Goal: Transaction & Acquisition: Purchase product/service

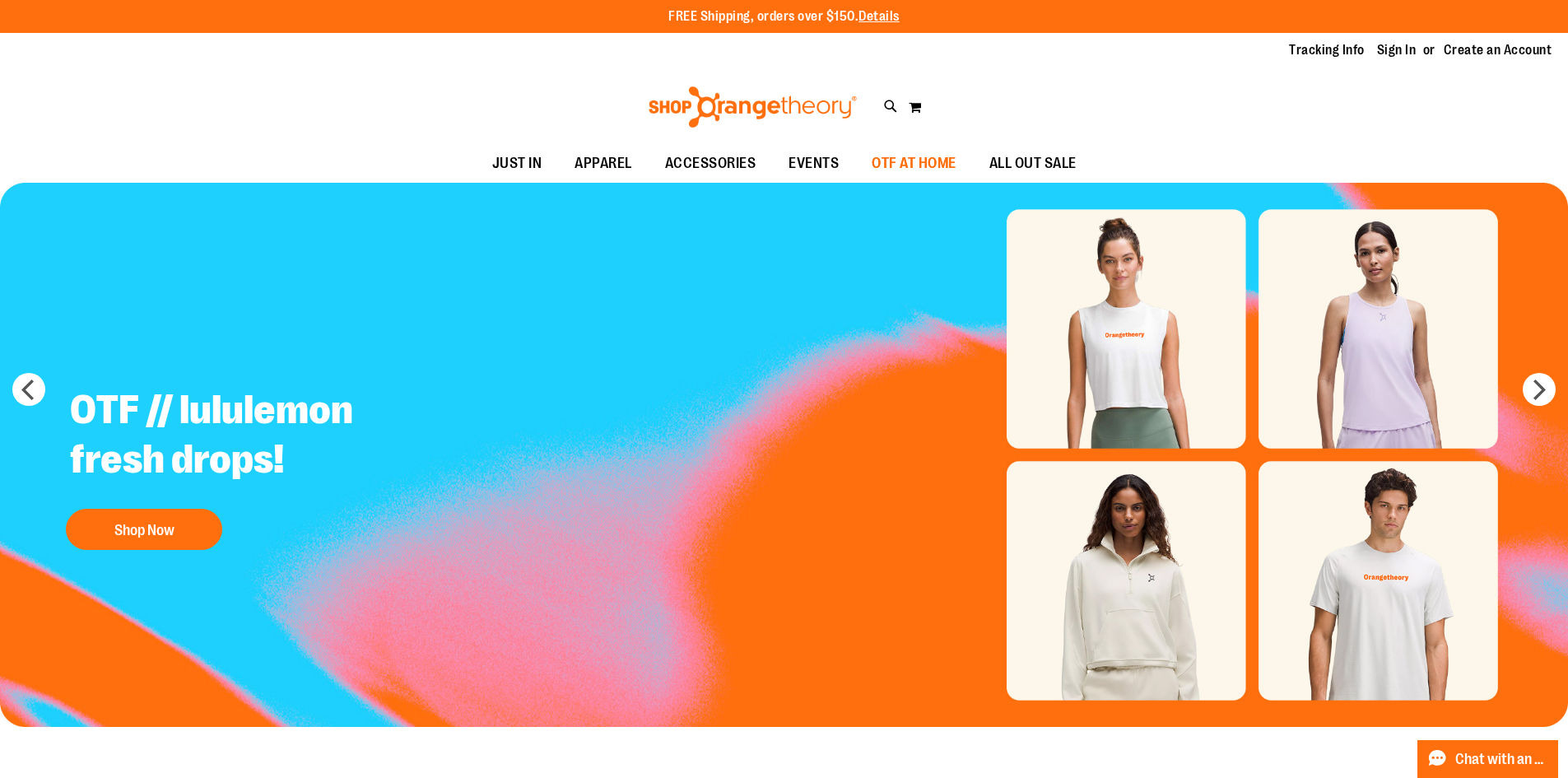
click at [914, 173] on span "OTF AT HOME" at bounding box center [914, 163] width 85 height 37
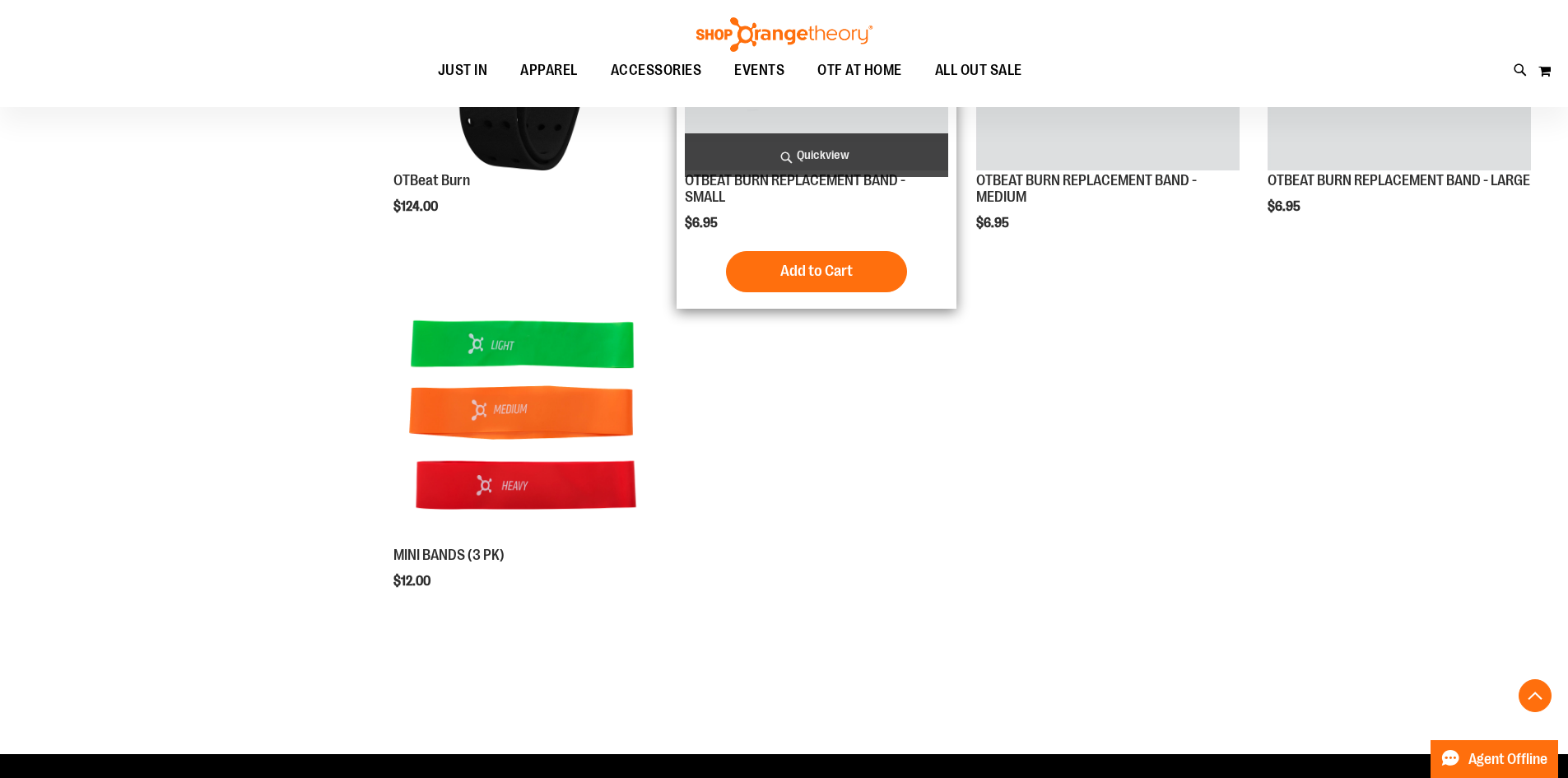
scroll to position [493, 0]
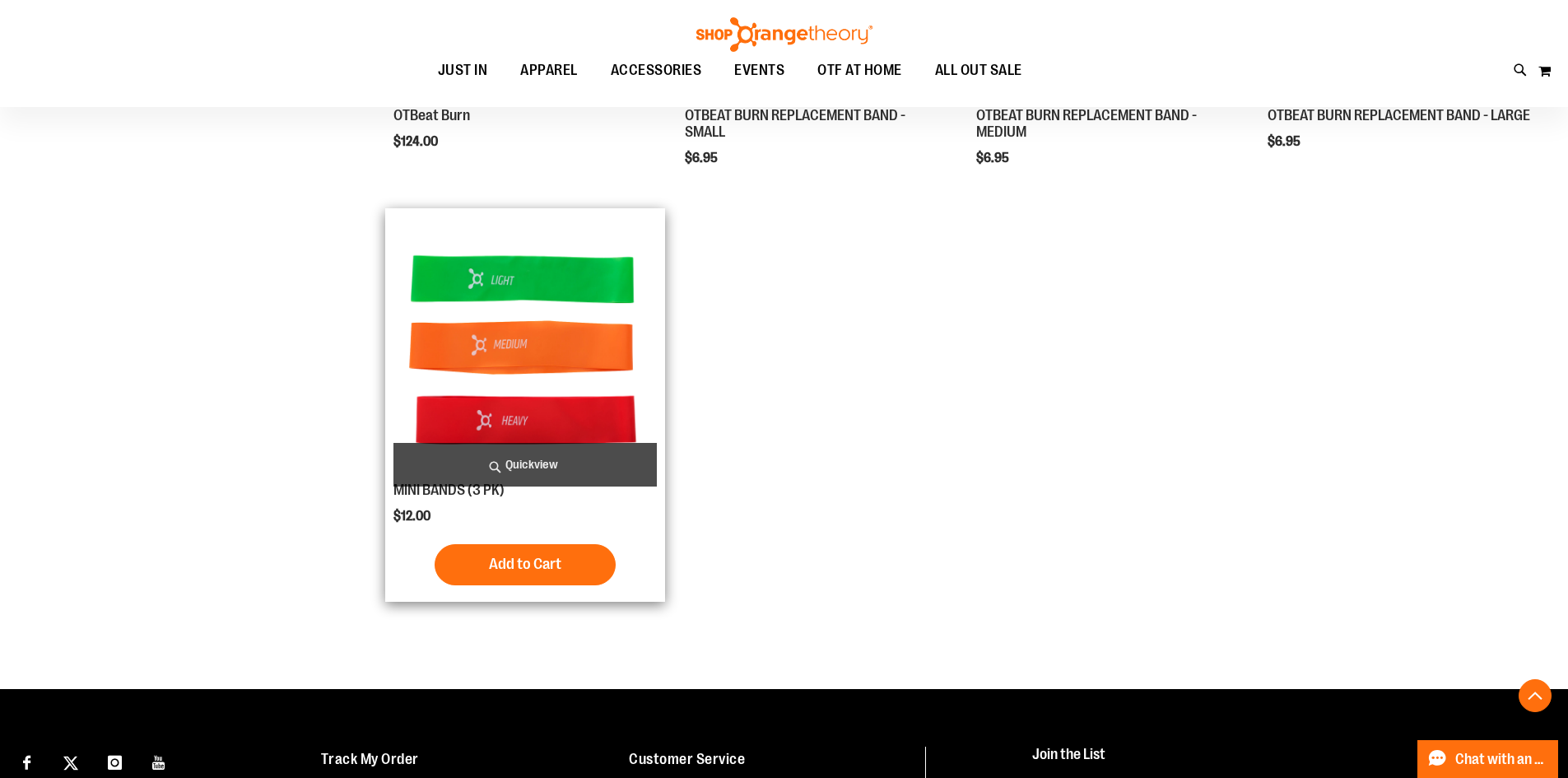
click at [444, 306] on img "product" at bounding box center [525, 348] width 264 height 263
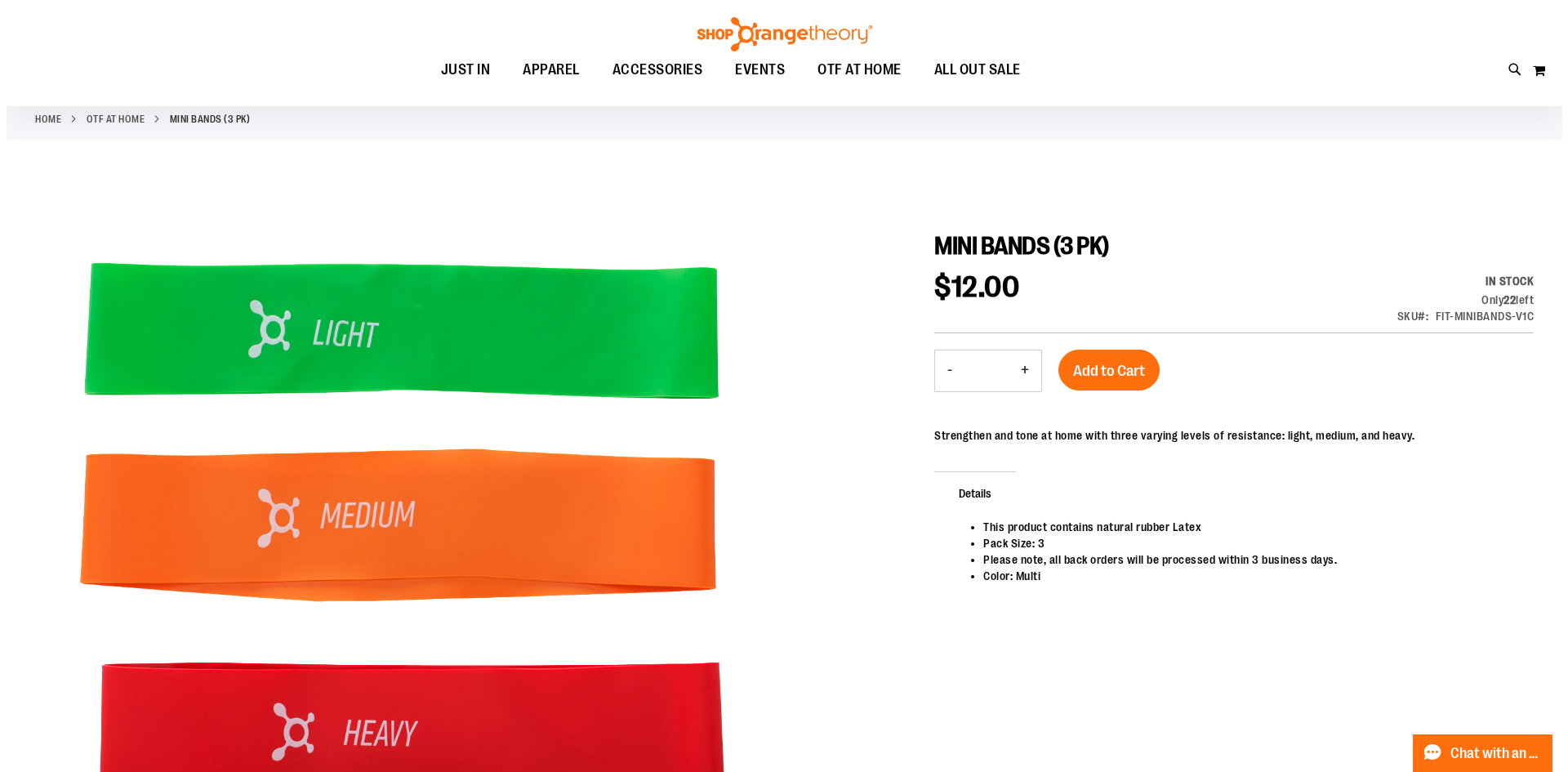
scroll to position [162, 0]
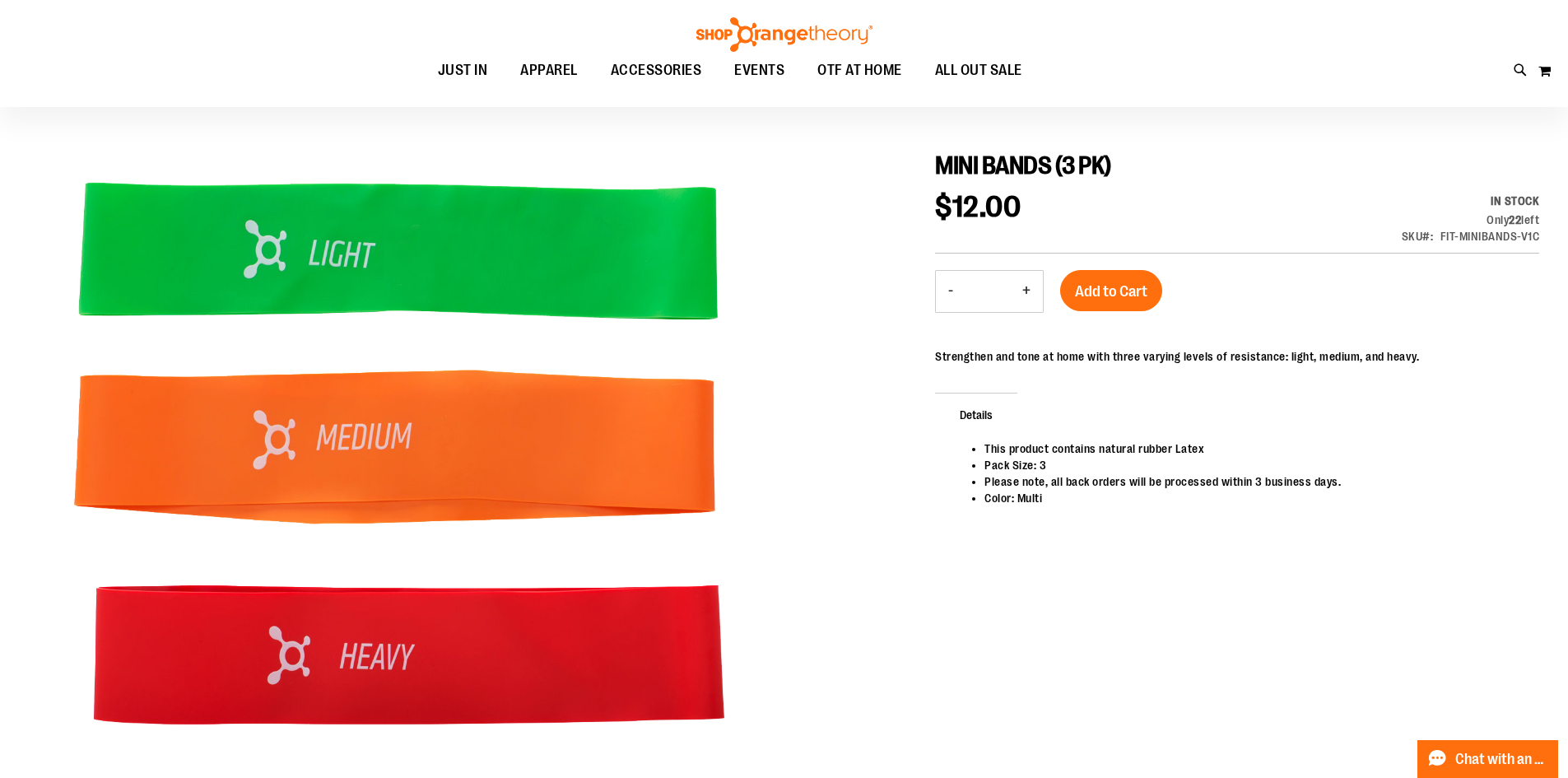
click at [1033, 293] on button "+" at bounding box center [1027, 292] width 33 height 41
type input "*"
click at [1081, 296] on span "Add to Cart" at bounding box center [1111, 292] width 73 height 18
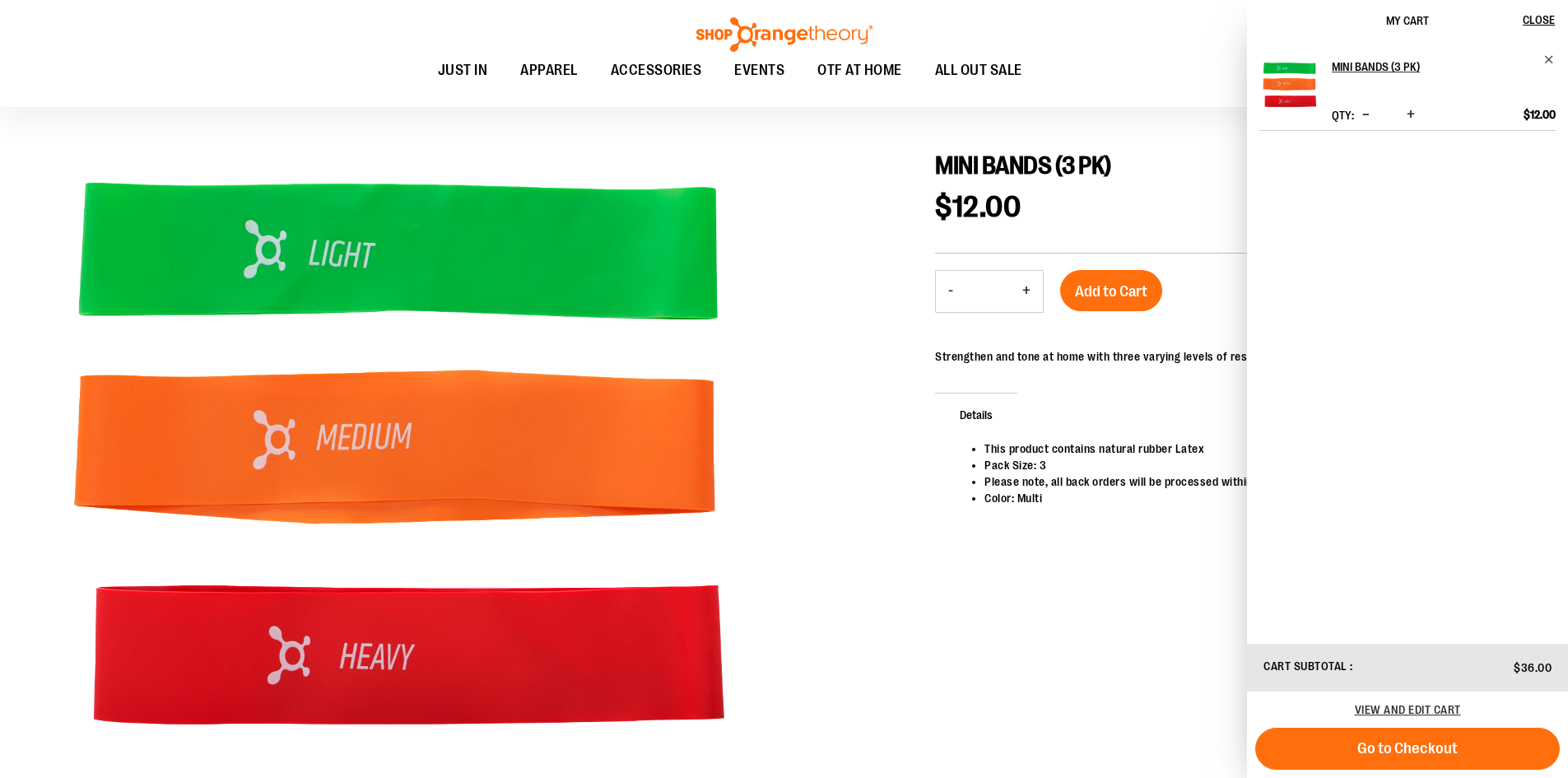
click at [1409, 114] on button "Increase product quantity" at bounding box center [1411, 116] width 17 height 17
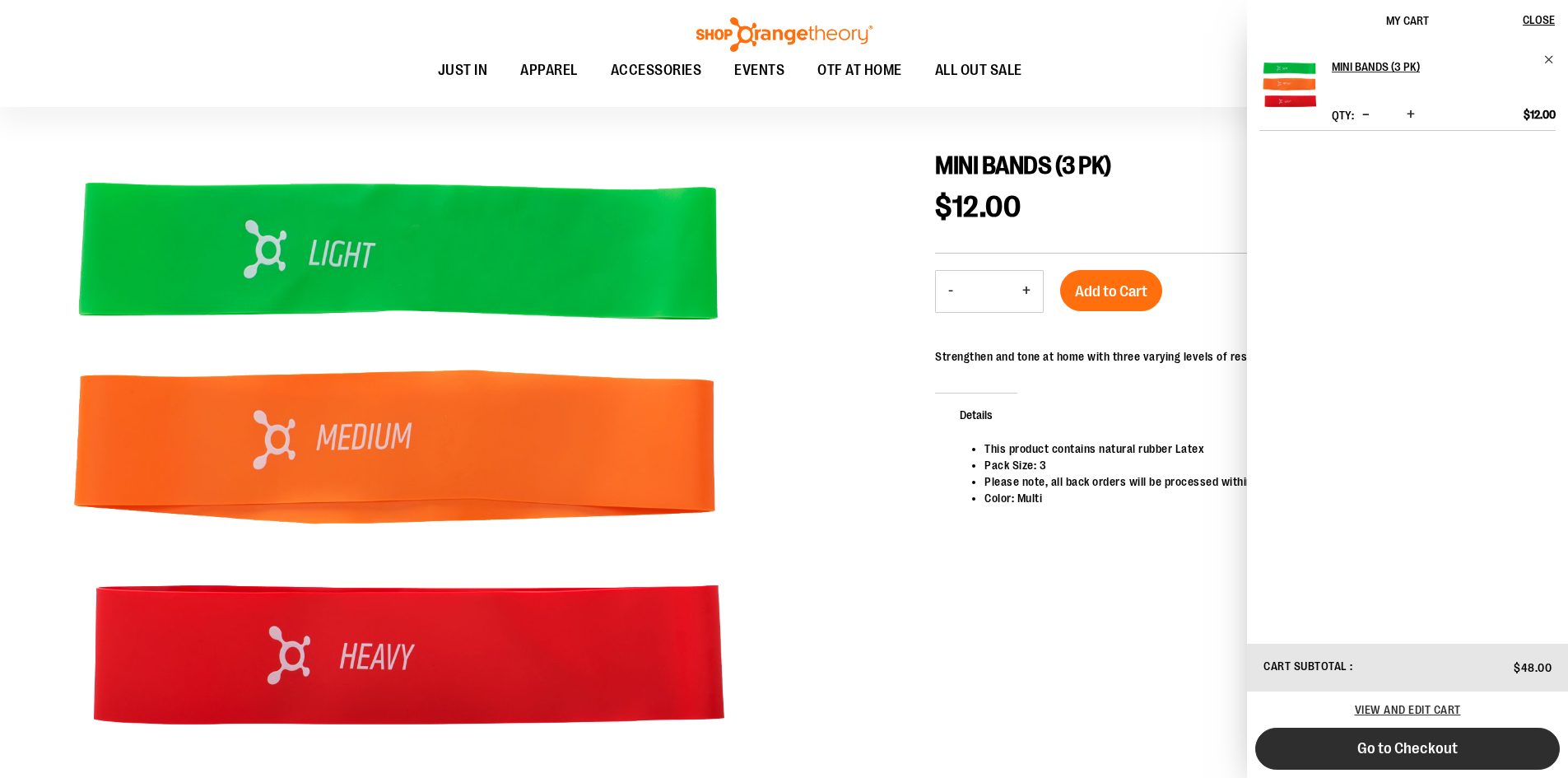
click at [1432, 748] on span "Go to Checkout" at bounding box center [1408, 748] width 101 height 18
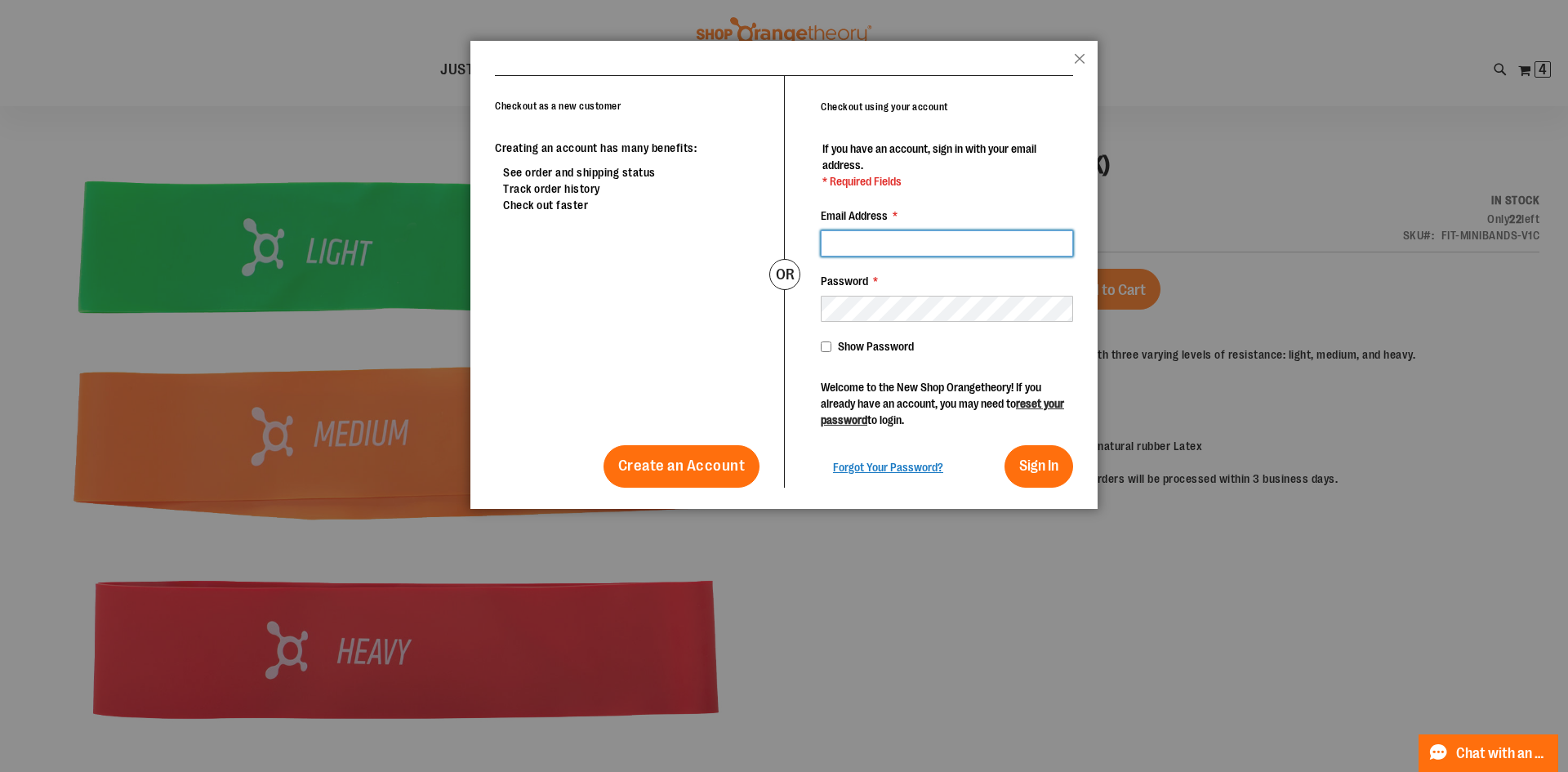
click at [879, 236] on input "Email Address *" at bounding box center [947, 243] width 252 height 26
type input "**********"
click at [1043, 470] on span "Sign In" at bounding box center [1039, 465] width 39 height 16
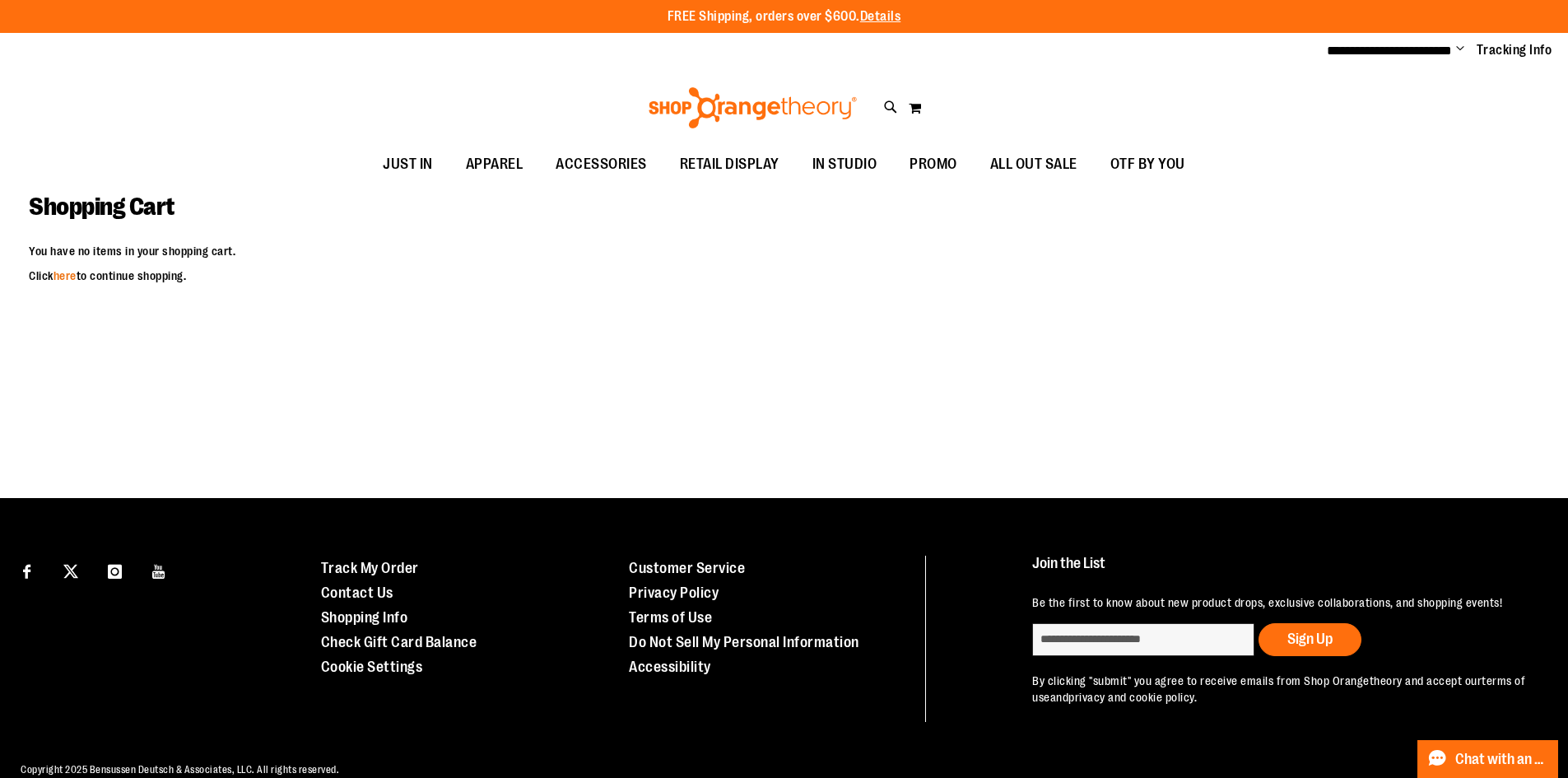
click at [74, 275] on link "here" at bounding box center [65, 276] width 23 height 13
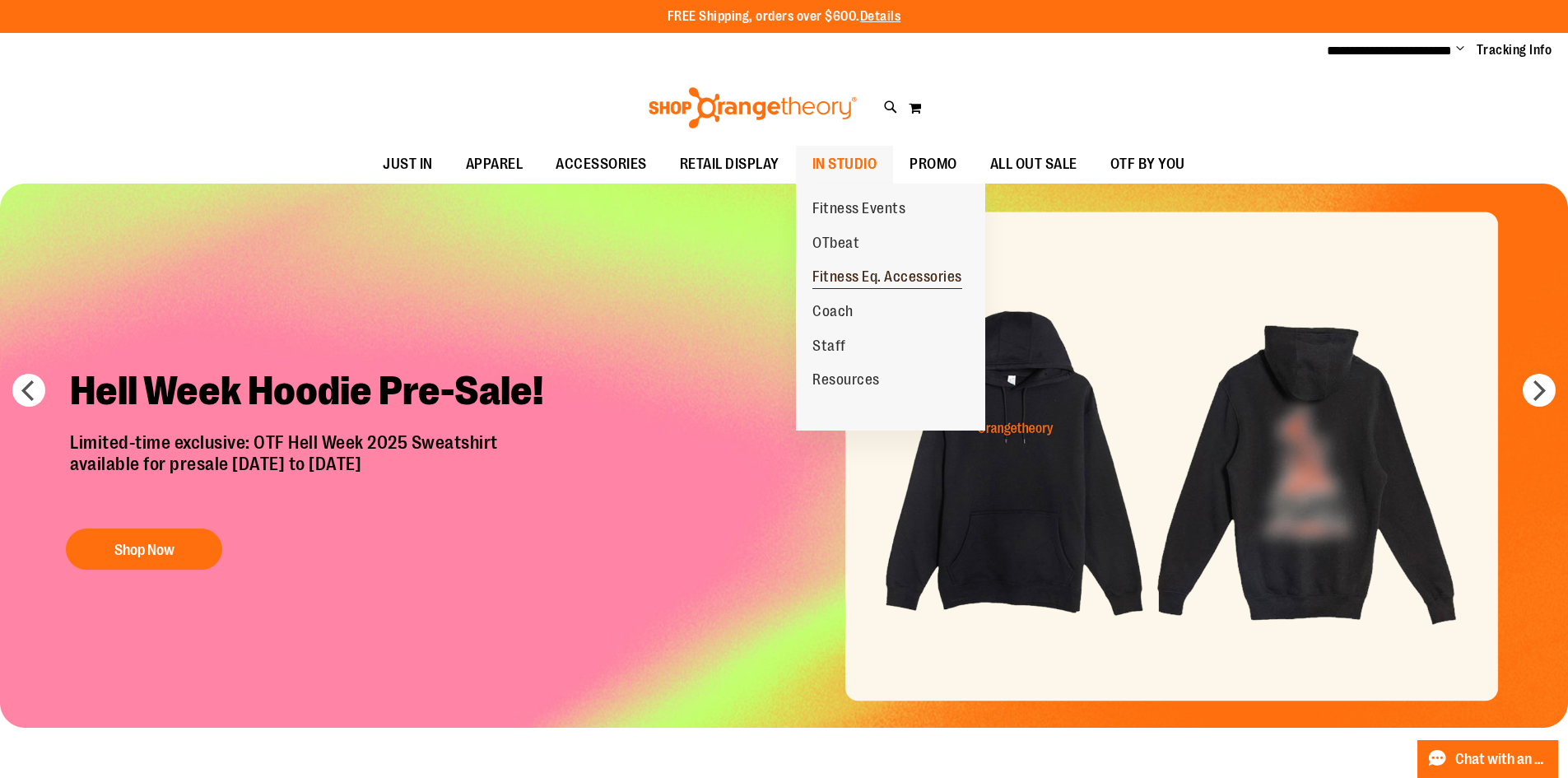
click at [854, 273] on span "Fitness Eq. Accessories" at bounding box center [886, 278] width 150 height 21
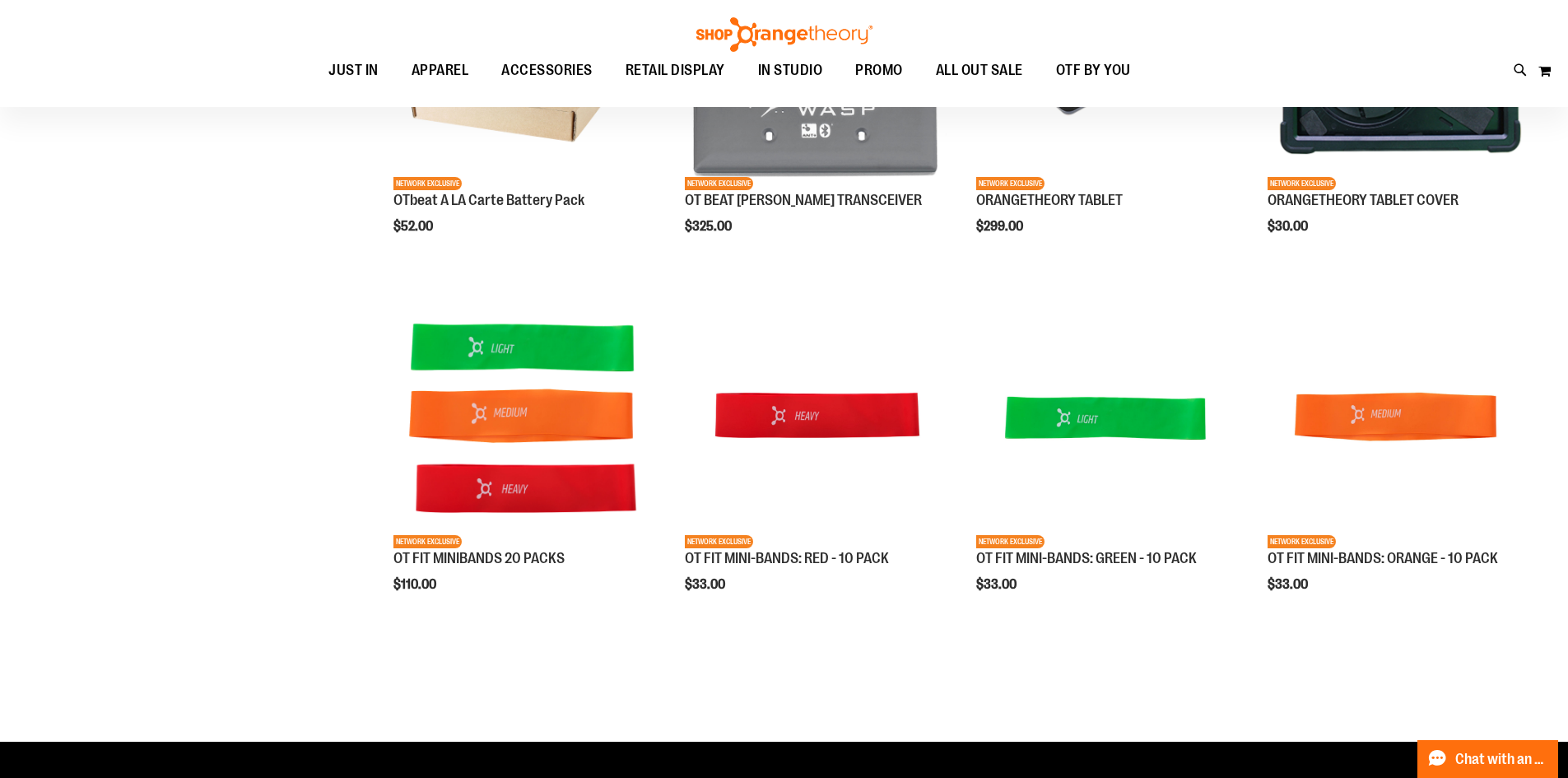
scroll to position [247, 0]
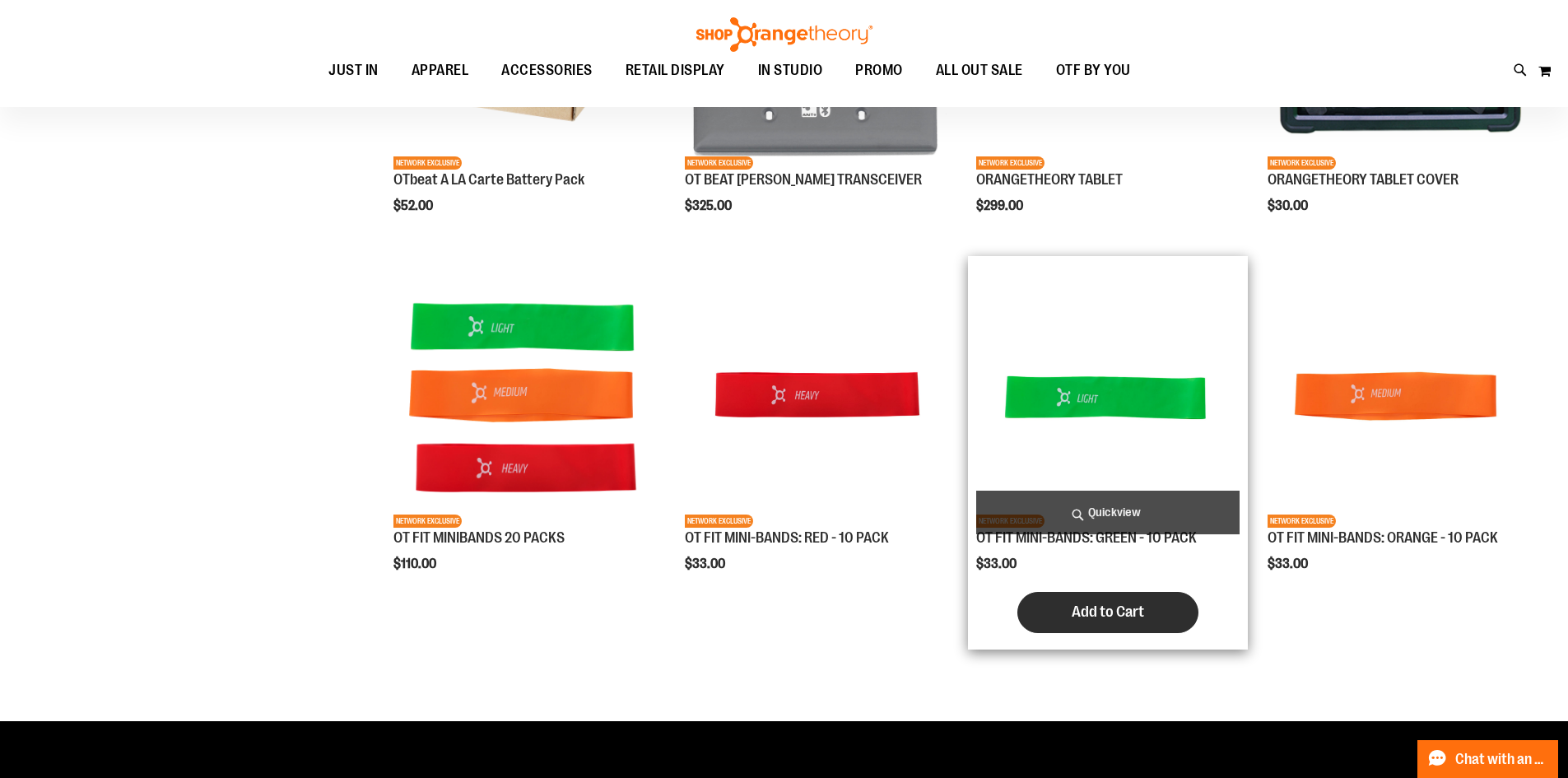
click at [1132, 620] on span "Add to Cart" at bounding box center [1108, 611] width 73 height 18
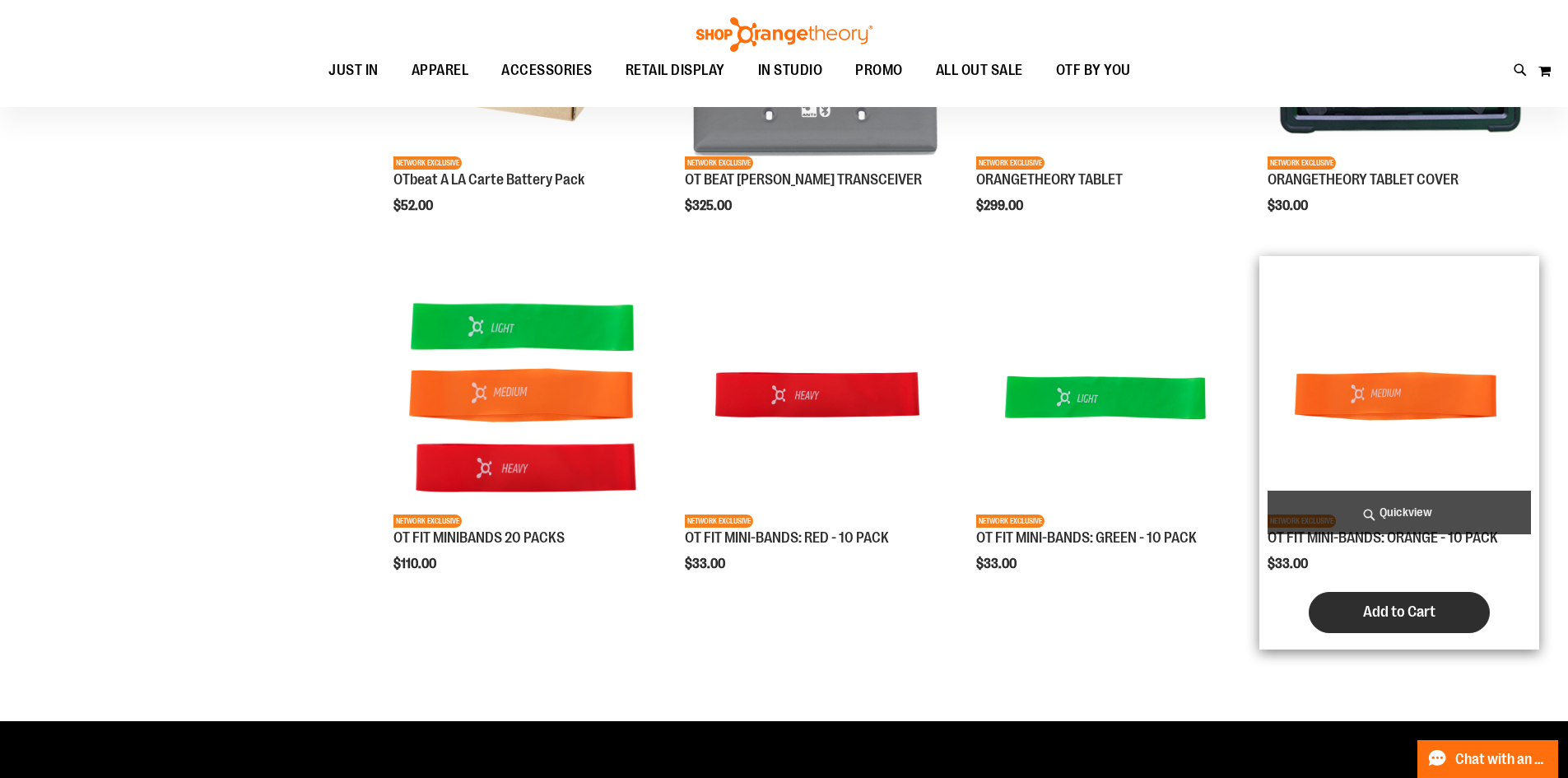
click at [1399, 620] on span "Add to Cart" at bounding box center [1399, 611] width 73 height 18
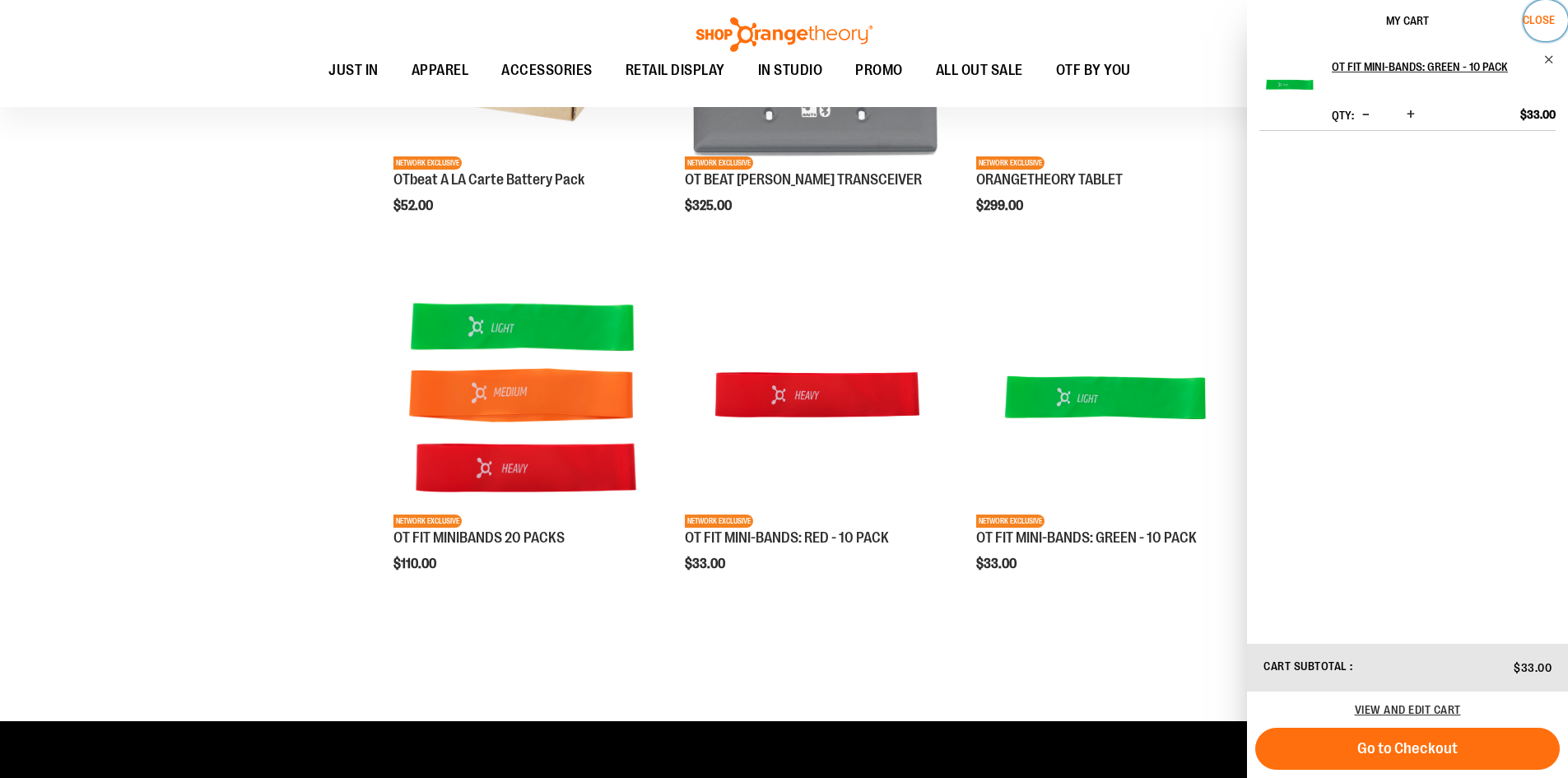
click at [1542, 19] on span "Close" at bounding box center [1538, 20] width 32 height 13
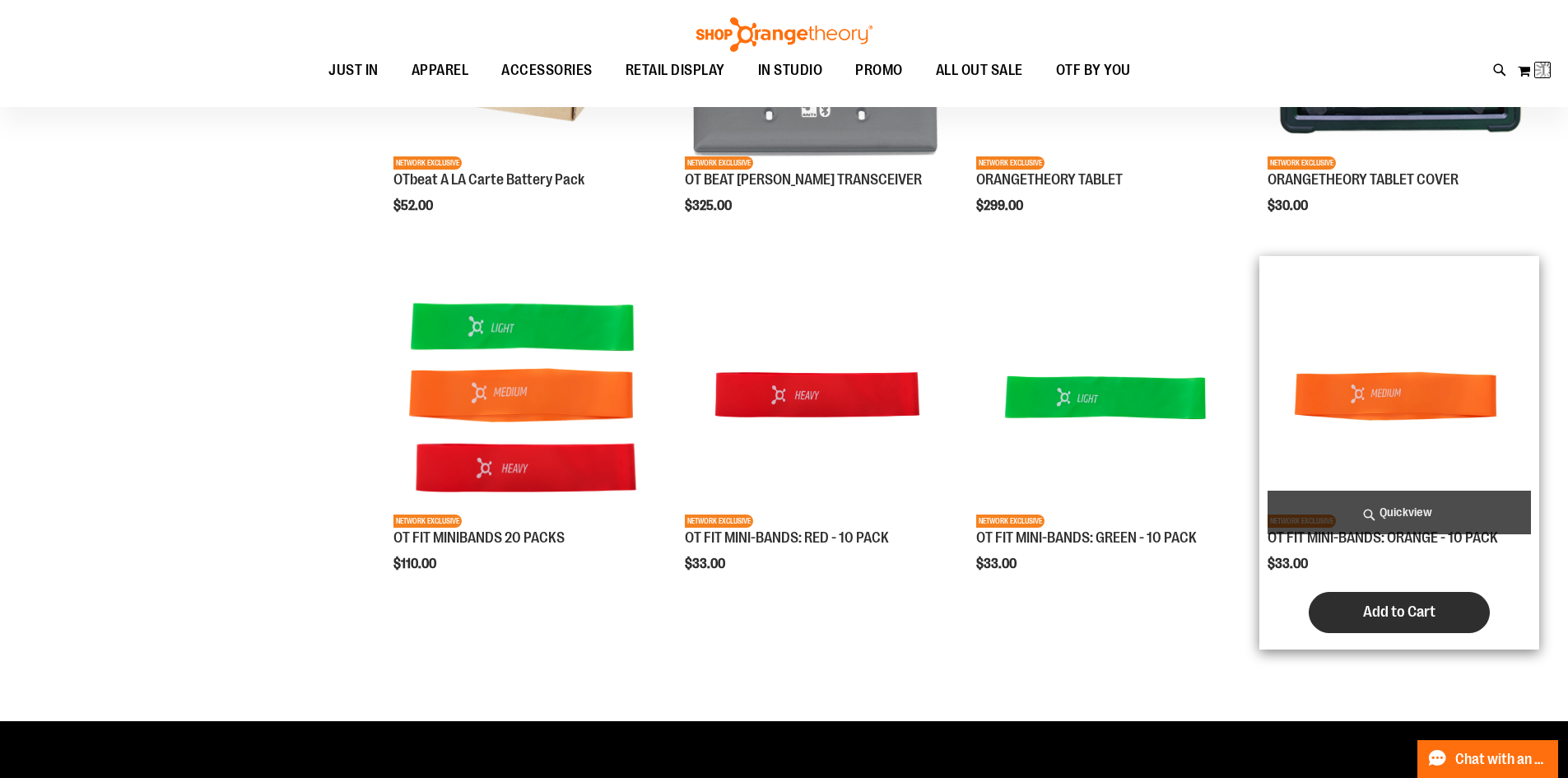
click at [1393, 620] on span "Add to Cart" at bounding box center [1399, 611] width 73 height 18
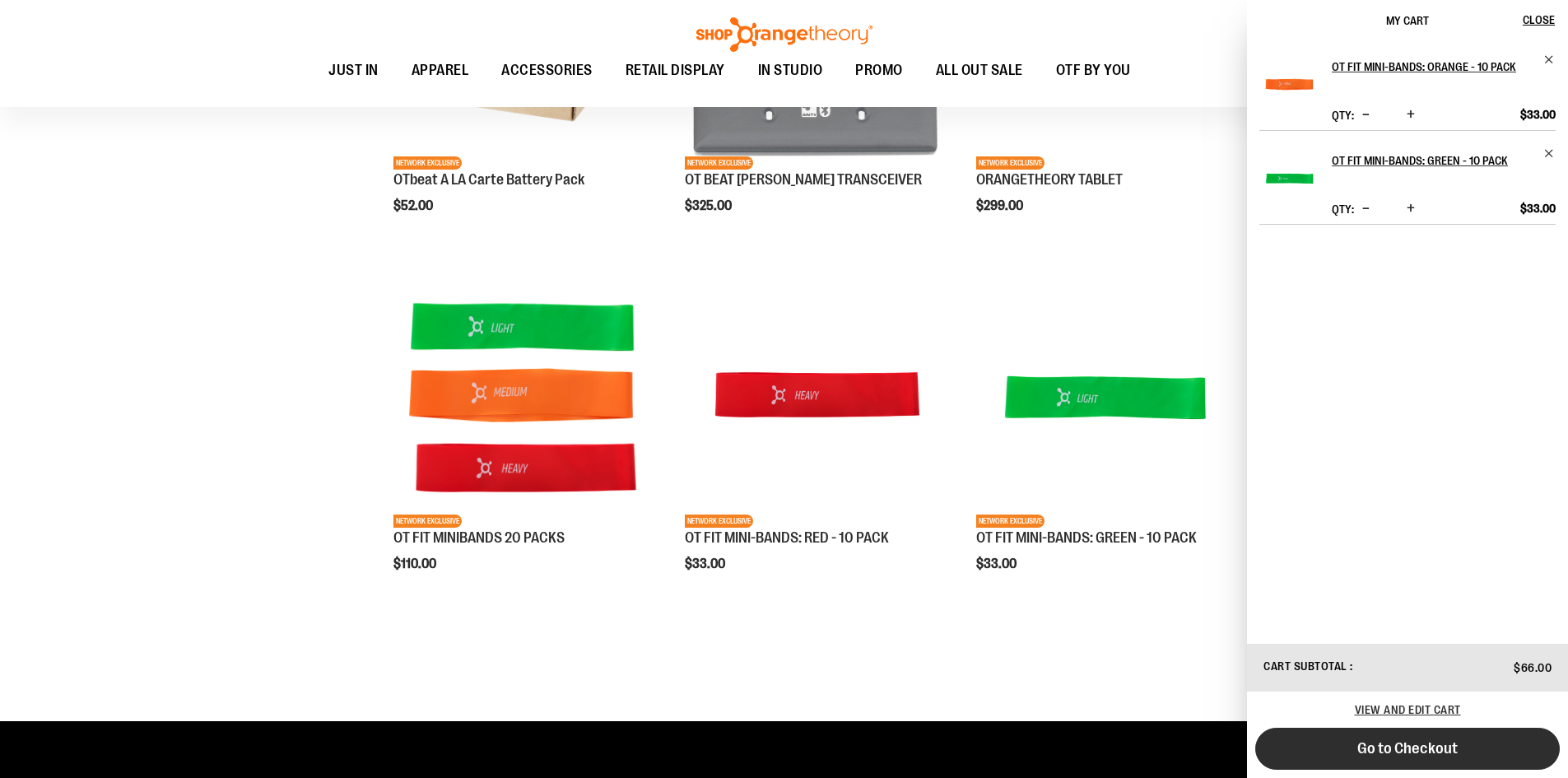
click at [1391, 751] on span "Go to Checkout" at bounding box center [1408, 748] width 101 height 18
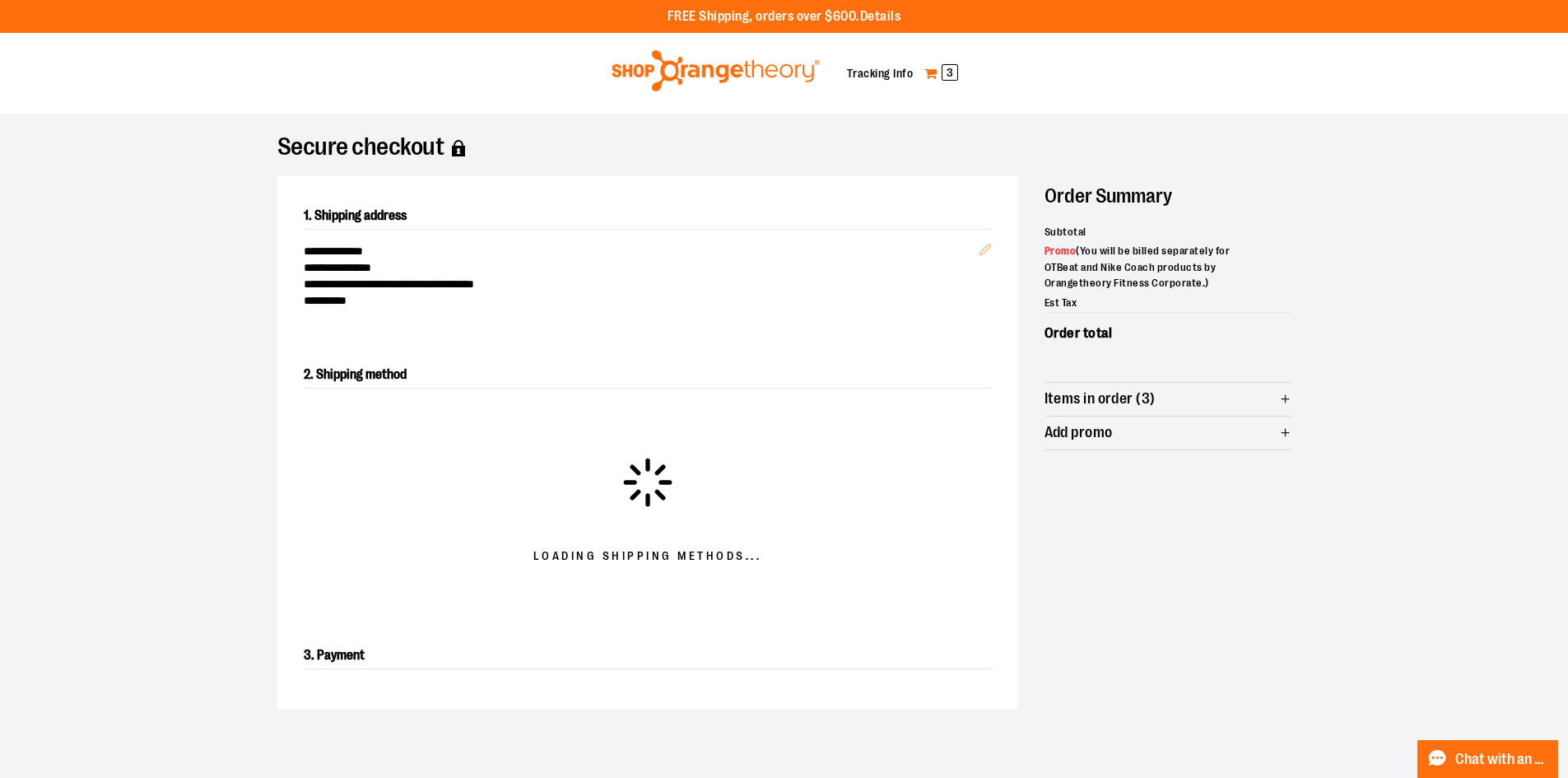
click at [953, 75] on span "3" at bounding box center [950, 73] width 17 height 17
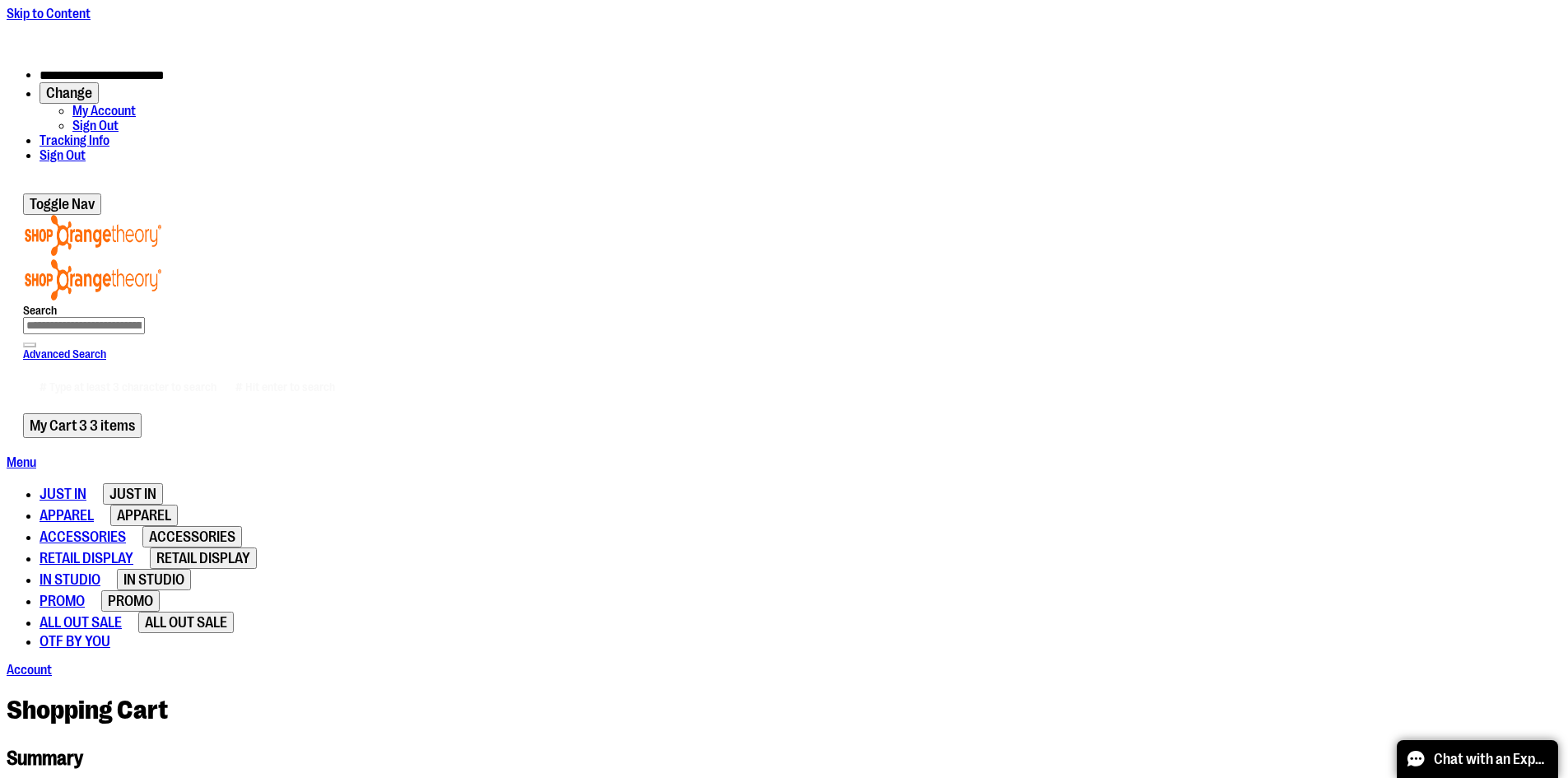
drag, startPoint x: 970, startPoint y: 479, endPoint x: 925, endPoint y: 479, distance: 45.0
type input "*"
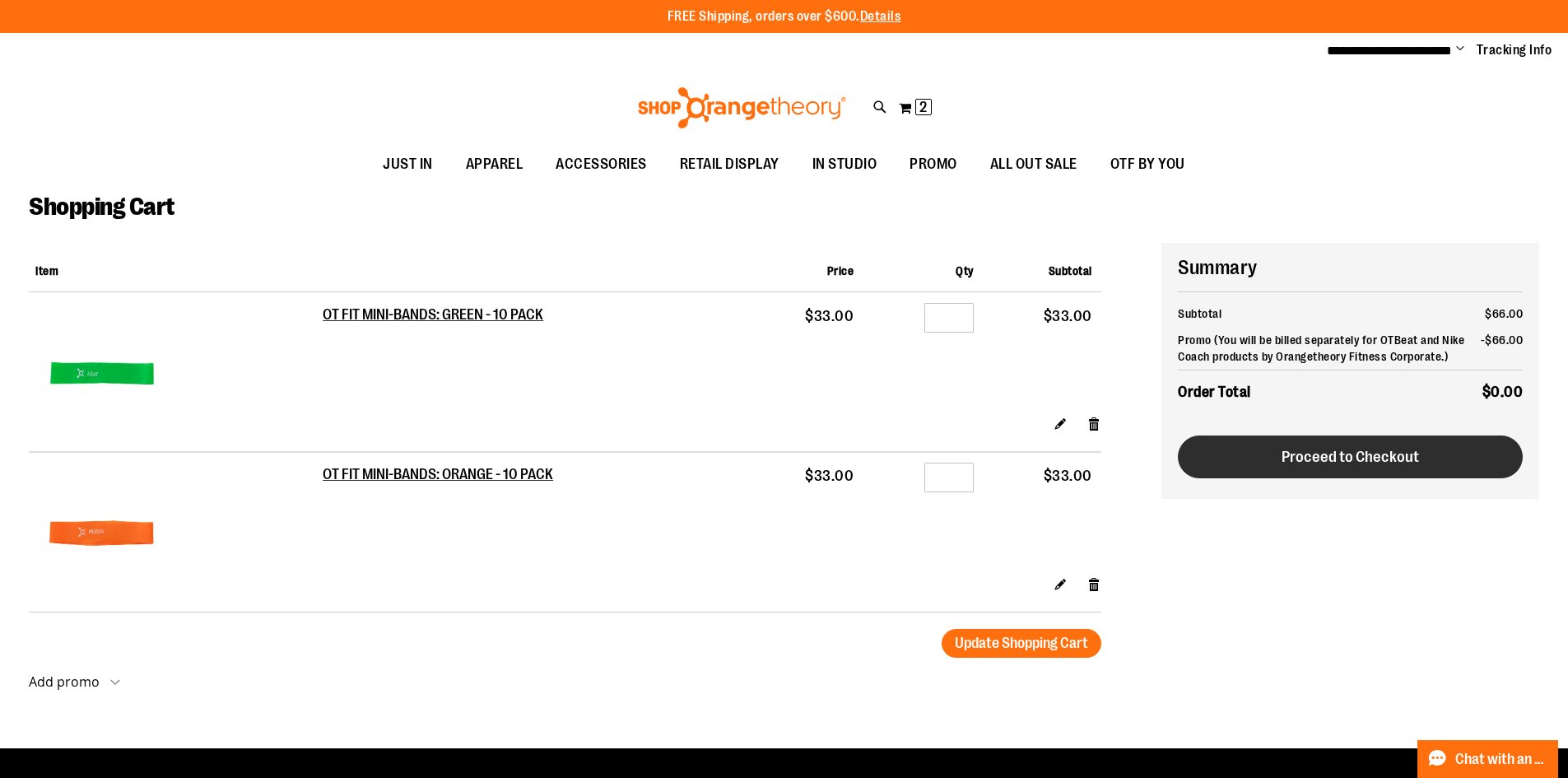
click at [1340, 466] on span "Proceed to Checkout" at bounding box center [1350, 457] width 137 height 18
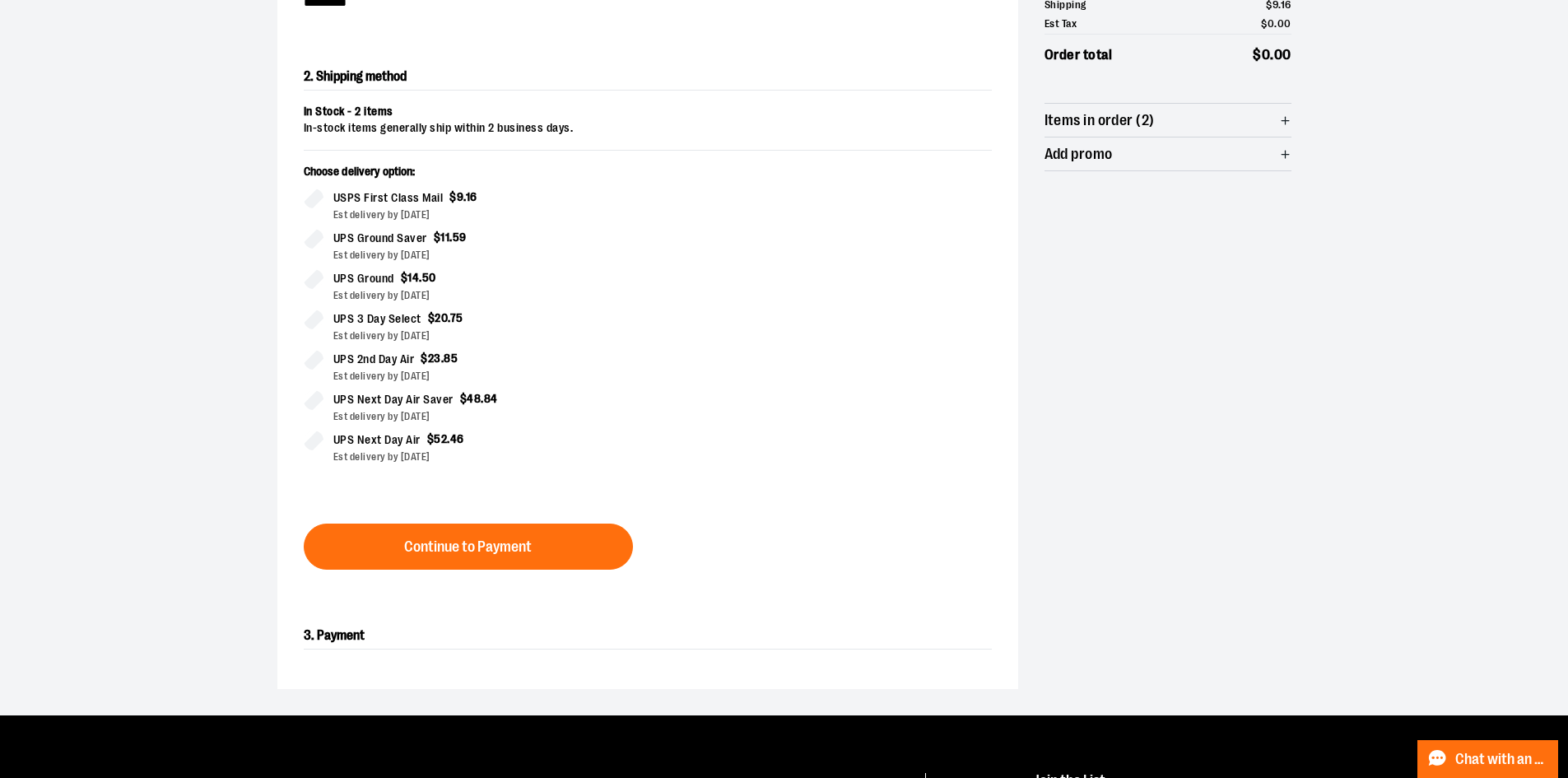
scroll to position [346, 0]
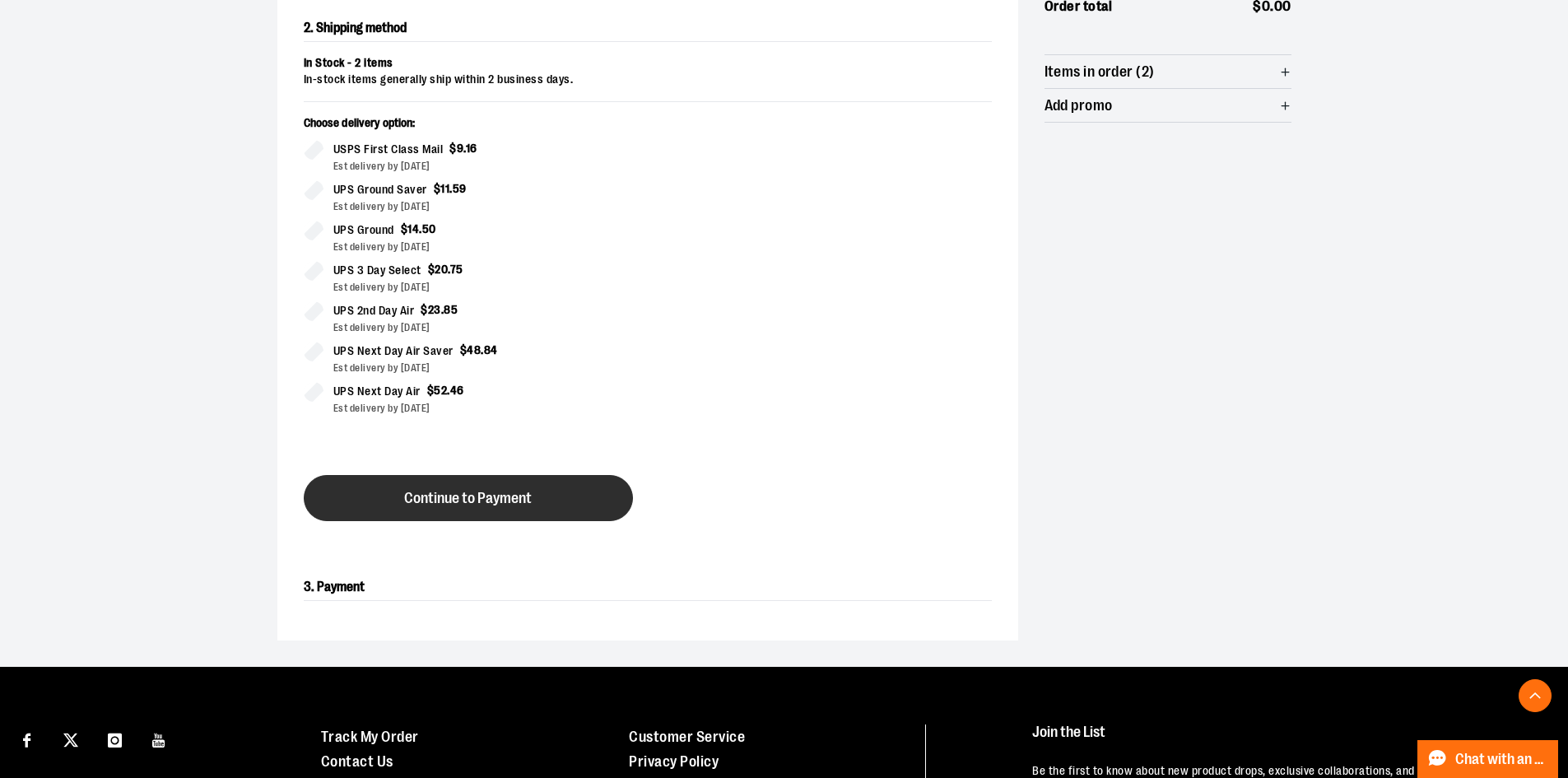
click at [405, 495] on span "Continue to Payment" at bounding box center [468, 498] width 127 height 16
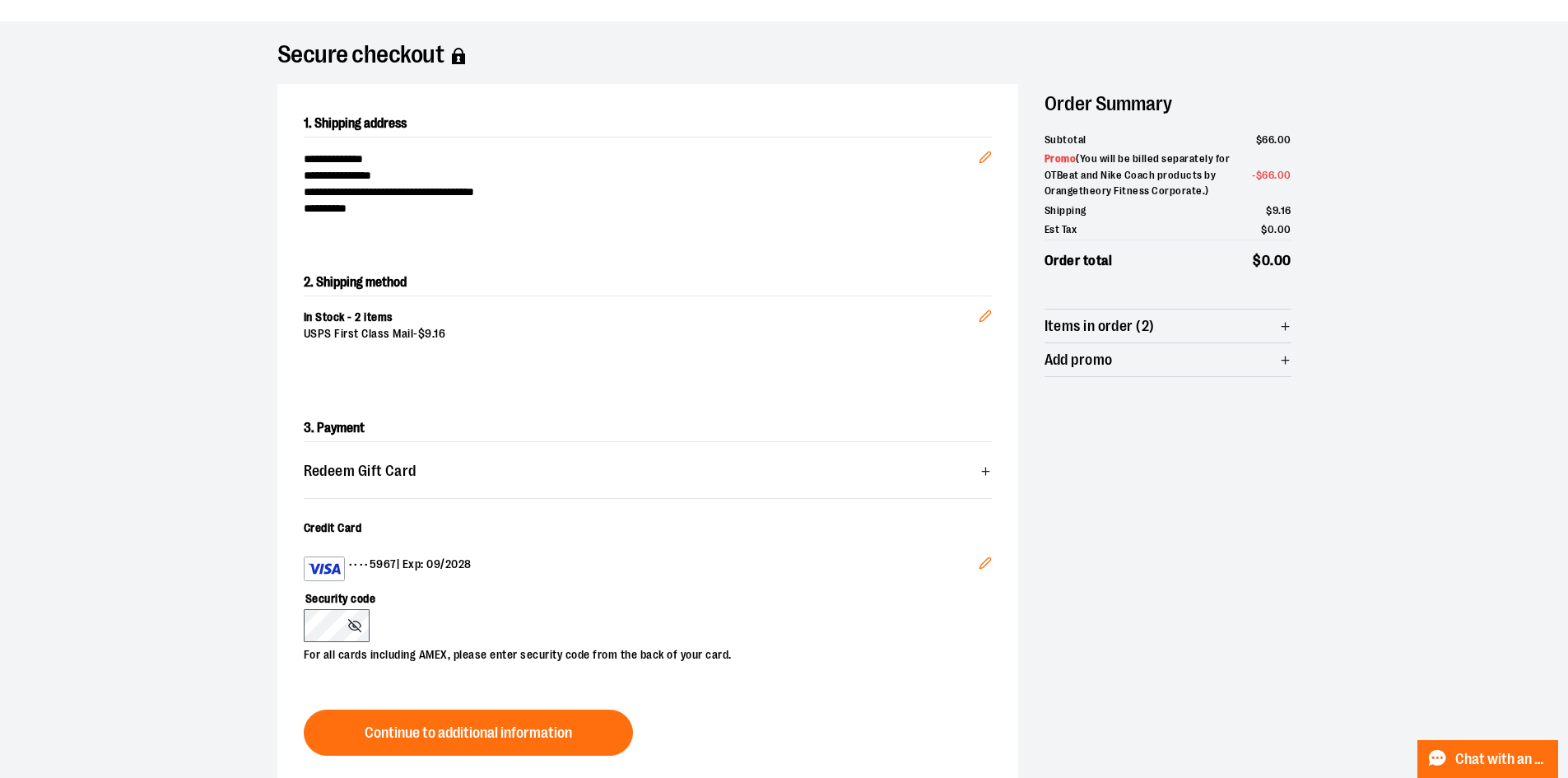
scroll to position [247, 0]
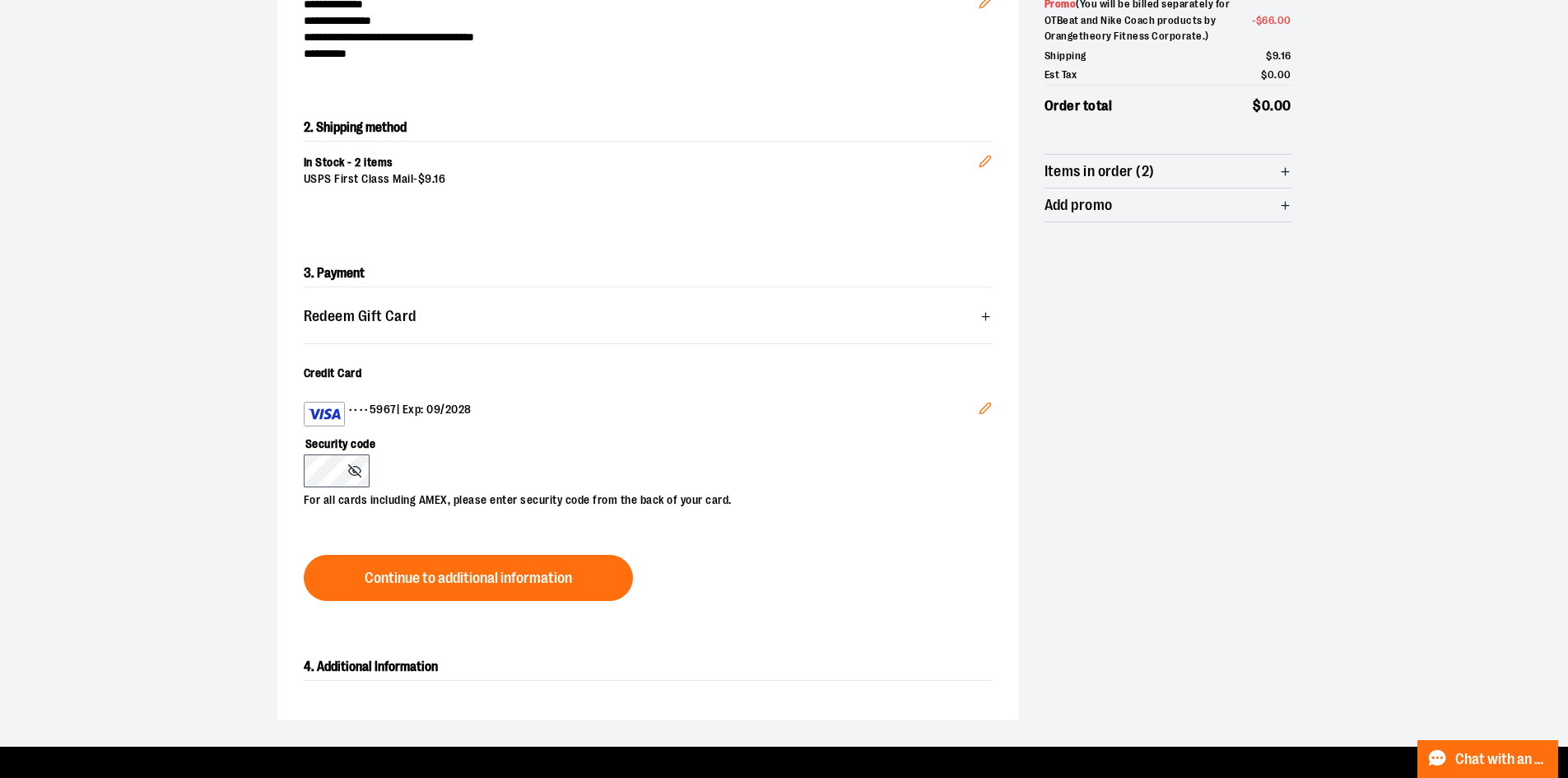
click at [994, 403] on button "Edit" at bounding box center [986, 410] width 40 height 45
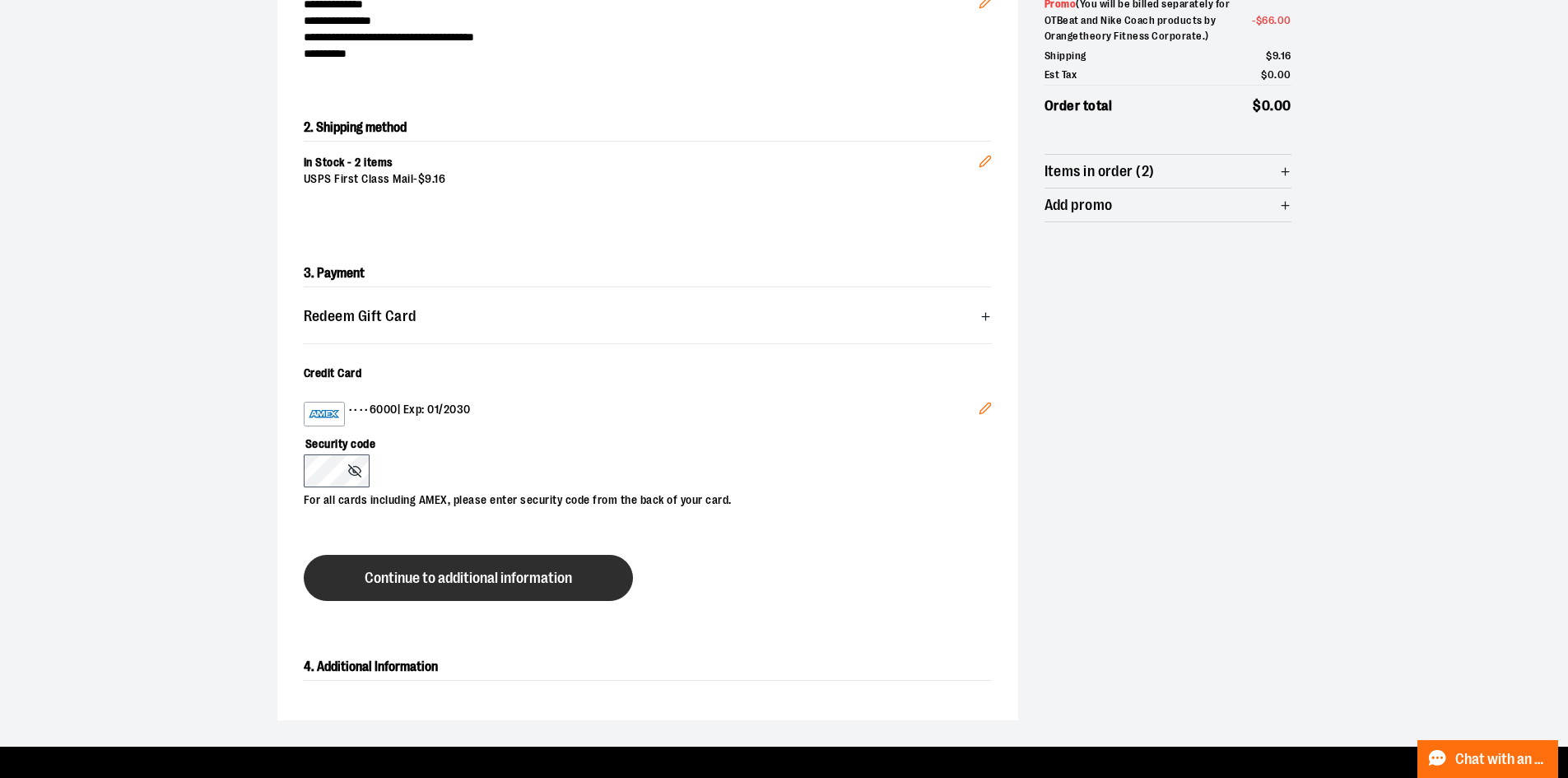
click at [442, 571] on span "Continue to additional information" at bounding box center [468, 577] width 207 height 16
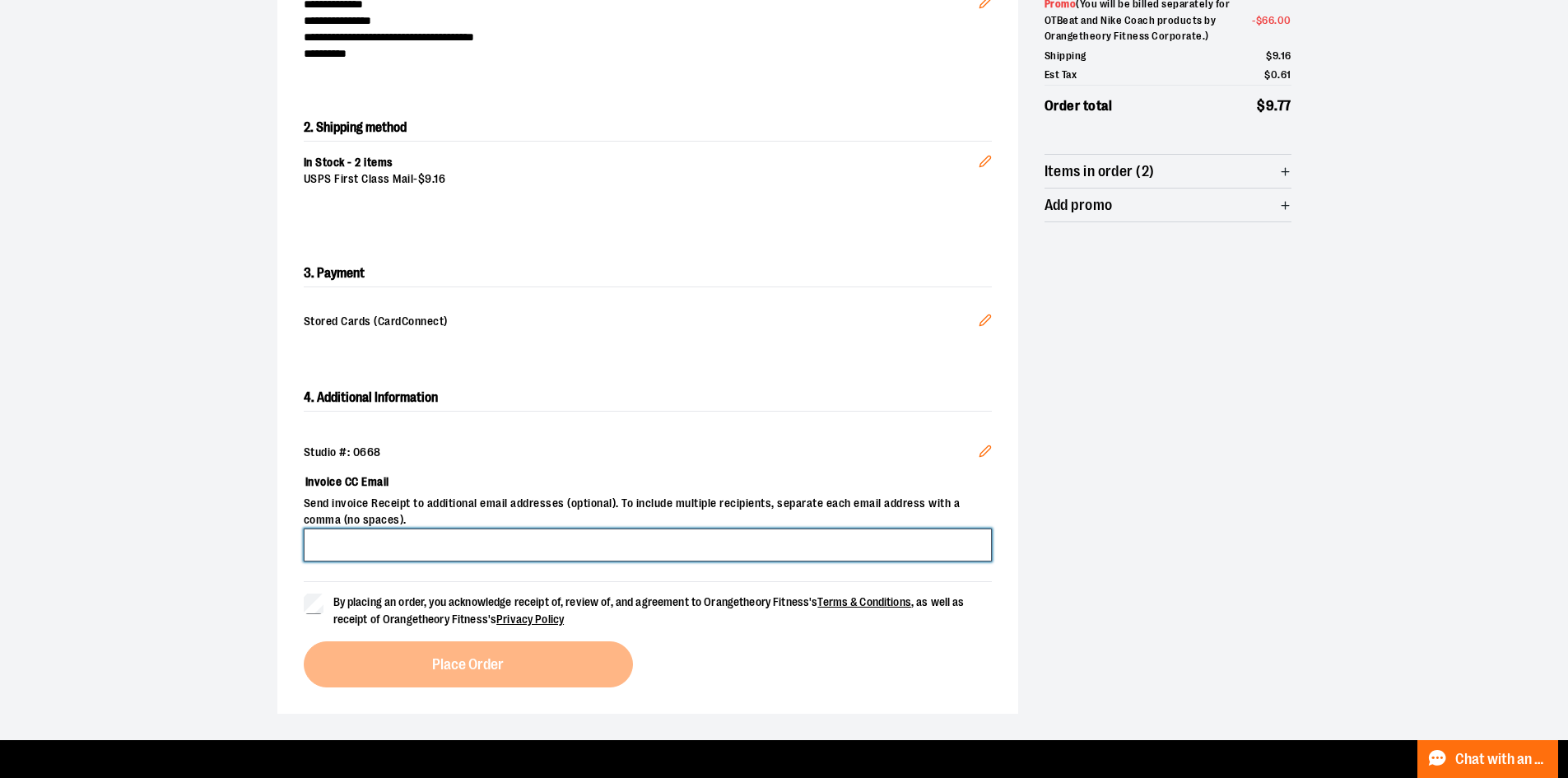
click at [456, 540] on input "Invoice CC Email" at bounding box center [648, 545] width 688 height 33
type input "**********"
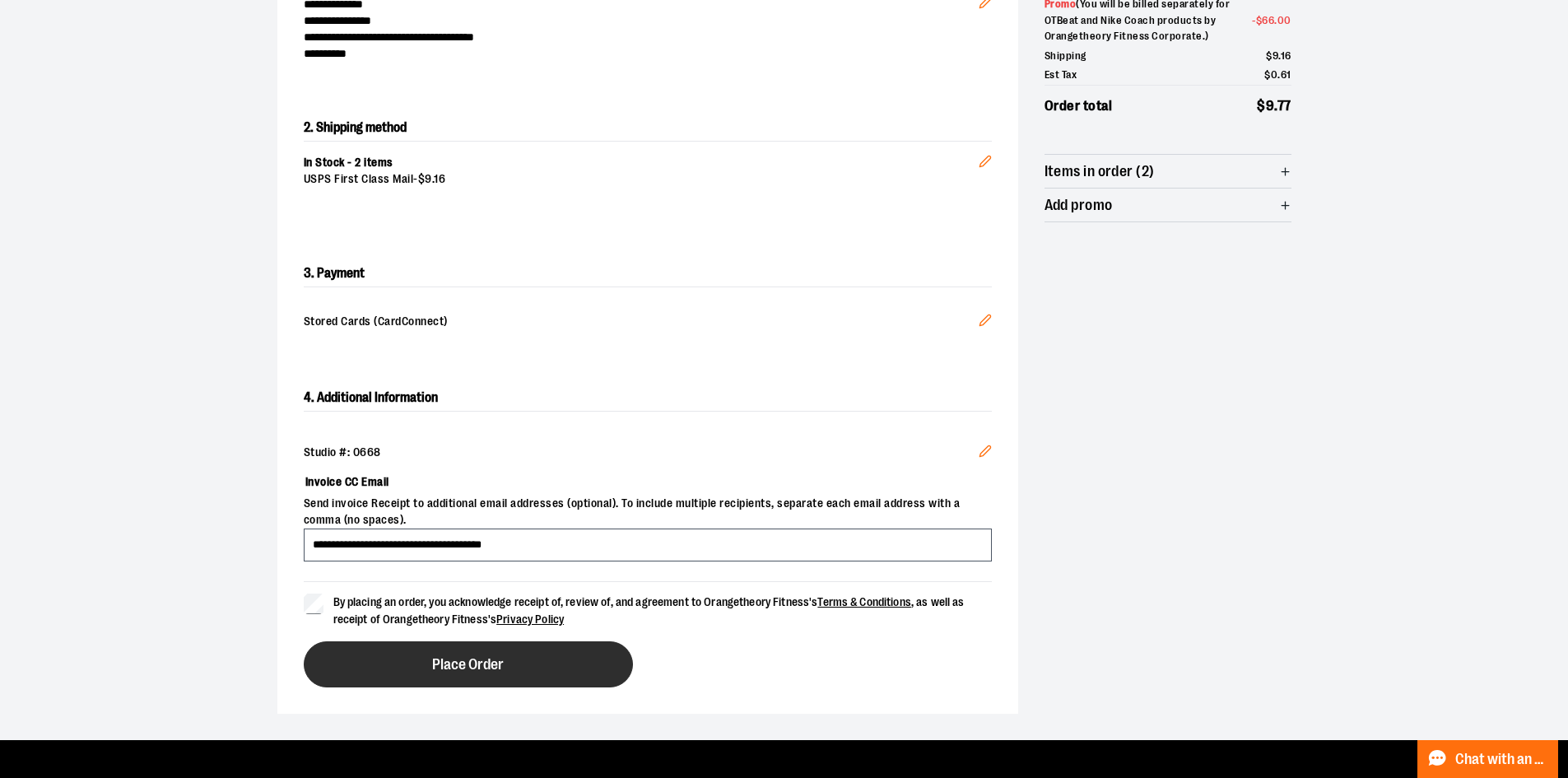
click at [425, 659] on button "Place Order" at bounding box center [468, 664] width 330 height 46
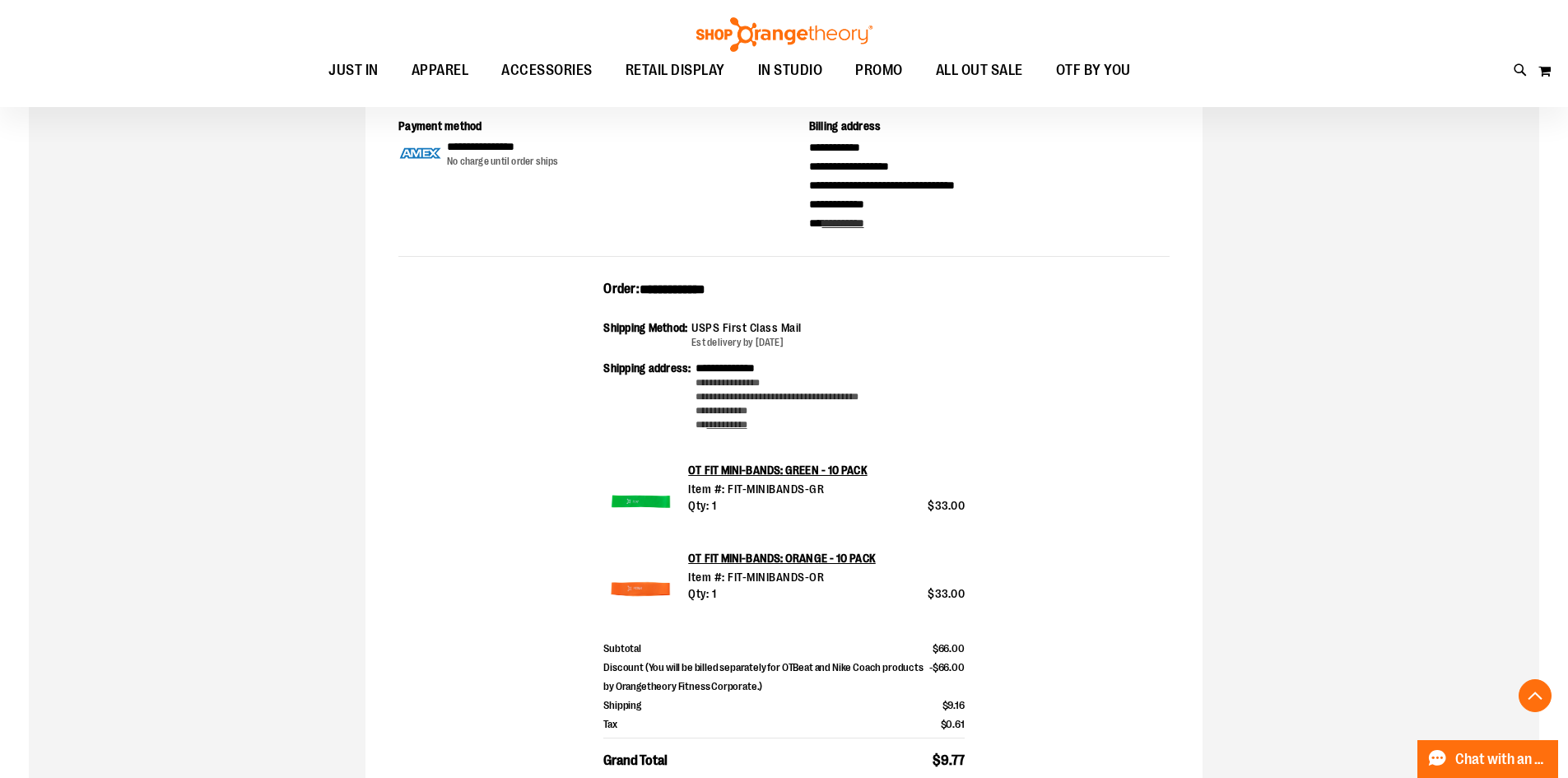
scroll to position [576, 0]
